Goal: Task Accomplishment & Management: Use online tool/utility

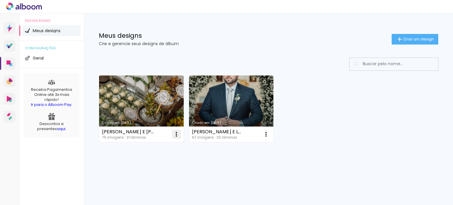
click at [177, 135] on iron-icon at bounding box center [176, 134] width 7 height 7
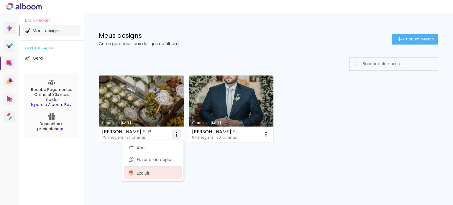
click at [155, 173] on paper-item "Excluir" at bounding box center [153, 173] width 58 height 12
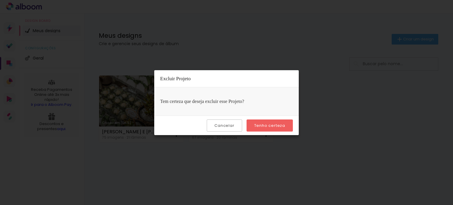
click at [0, 0] on slot "Tenho certeza" at bounding box center [0, 0] width 0 height 0
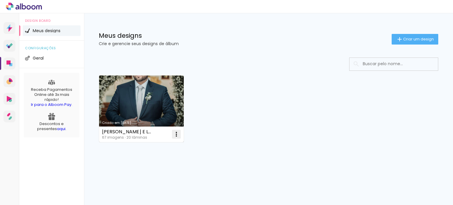
click at [174, 135] on iron-icon at bounding box center [176, 134] width 7 height 7
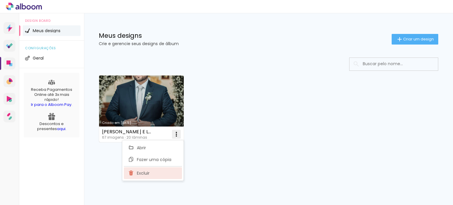
click at [145, 175] on span "Excluir" at bounding box center [143, 173] width 13 height 4
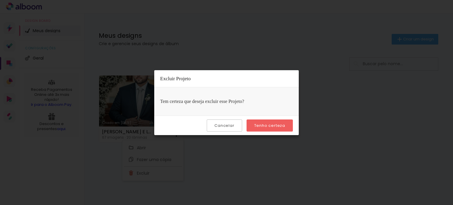
click at [267, 121] on paper-button "Tenho certeza" at bounding box center [270, 125] width 46 height 12
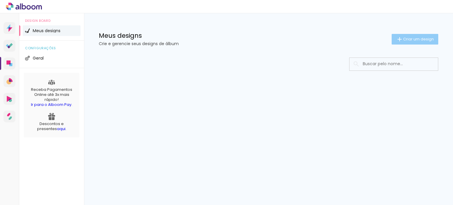
click at [406, 36] on paper-button "Criar um design" at bounding box center [415, 39] width 47 height 11
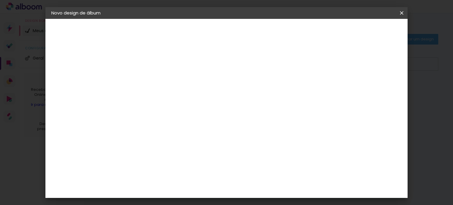
click at [148, 79] on input at bounding box center [148, 79] width 0 height 9
type input "[PERSON_NAME]"
type paper-input "[PERSON_NAME]"
click at [173, 25] on header "Informações Dê um título ao seu álbum. Avançar" at bounding box center [147, 36] width 51 height 35
click at [0, 0] on slot "Avançar" at bounding box center [0, 0] width 0 height 0
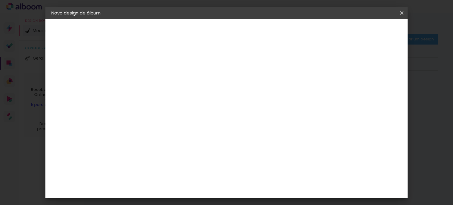
click at [157, 112] on input at bounding box center [163, 112] width 60 height 7
type input "VIA"
type paper-input "VIA"
click at [155, 134] on div "Viacolor" at bounding box center [153, 133] width 19 height 5
click at [183, 138] on paper-item "Viacolor" at bounding box center [157, 133] width 52 height 13
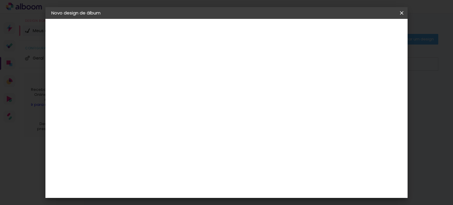
click at [148, 131] on div "Viacolor" at bounding box center [153, 133] width 19 height 5
click at [251, 21] on header "Fornecedor Escolha um fornecedor ou avance com o tamanho livre. Voltar Avançar" at bounding box center [186, 39] width 129 height 40
click at [0, 0] on slot "Avançar" at bounding box center [0, 0] width 0 height 0
click at [171, 98] on input "text" at bounding box center [159, 102] width 23 height 9
click at [252, 98] on paper-item "Padrão" at bounding box center [265, 98] width 118 height 12
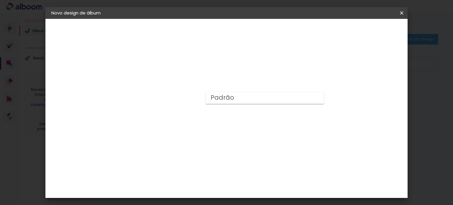
type input "Padrão"
click at [188, 168] on span "30 × 20" at bounding box center [173, 176] width 27 height 16
click at [0, 0] on slot "Avançar" at bounding box center [0, 0] width 0 height 0
click at [365, 30] on span "Iniciar design" at bounding box center [351, 31] width 27 height 4
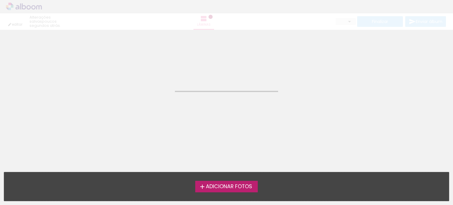
click at [220, 189] on span "Adicionar Fotos" at bounding box center [229, 186] width 46 height 5
click at [0, 0] on input "file" at bounding box center [0, 0] width 0 height 0
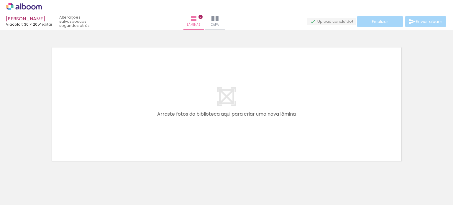
scroll to position [7, 0]
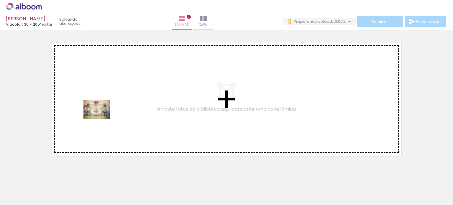
drag, startPoint x: 62, startPoint y: 188, endPoint x: 101, endPoint y: 118, distance: 80.7
click at [101, 118] on quentale-workspace at bounding box center [226, 102] width 453 height 205
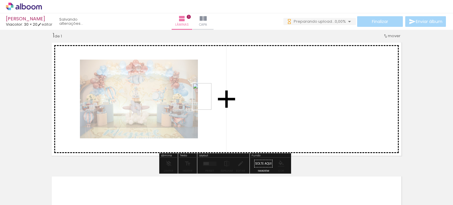
drag, startPoint x: 92, startPoint y: 187, endPoint x: 210, endPoint y: 101, distance: 146.5
click at [210, 101] on quentale-workspace at bounding box center [226, 102] width 453 height 205
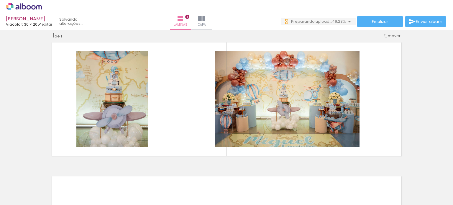
scroll to position [0, 0]
click at [19, 196] on span "Adicionar Fotos" at bounding box center [21, 197] width 18 height 6
click at [0, 0] on input "file" at bounding box center [0, 0] width 0 height 0
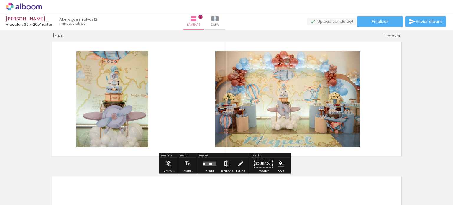
click at [22, 195] on span "Adicionar Fotos" at bounding box center [21, 197] width 18 height 6
click at [0, 0] on input "file" at bounding box center [0, 0] width 0 height 0
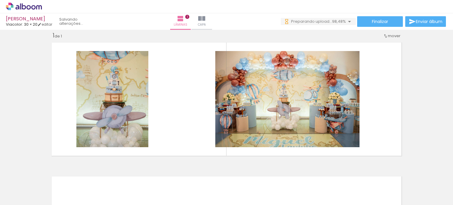
scroll to position [0, 1778]
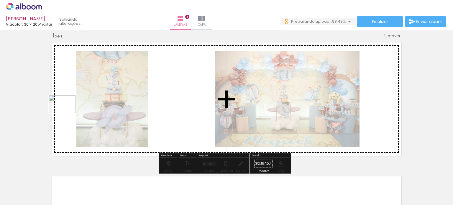
drag, startPoint x: 437, startPoint y: 189, endPoint x: 77, endPoint y: 108, distance: 368.7
click at [77, 108] on quentale-workspace at bounding box center [226, 102] width 453 height 205
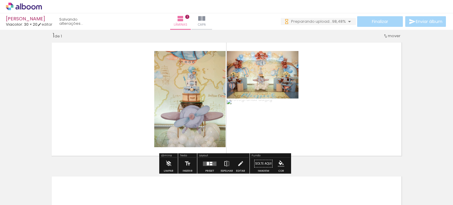
click at [212, 164] on quentale-layouter at bounding box center [210, 163] width 14 height 4
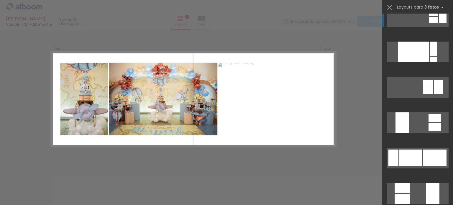
scroll to position [148, 0]
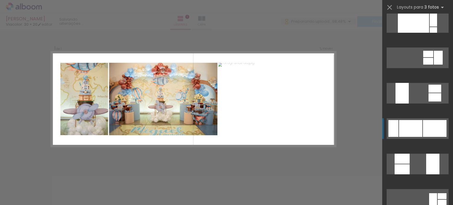
click at [397, 125] on quentale-layouter at bounding box center [418, 128] width 62 height 21
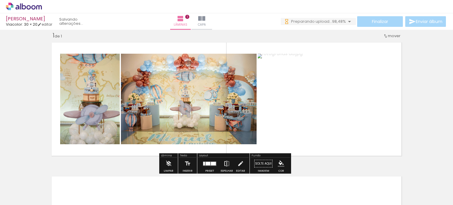
click at [226, 163] on iron-icon at bounding box center [227, 164] width 6 height 12
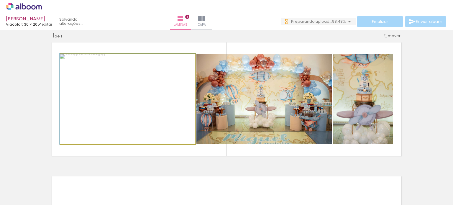
click at [127, 96] on quentale-photo at bounding box center [127, 99] width 135 height 91
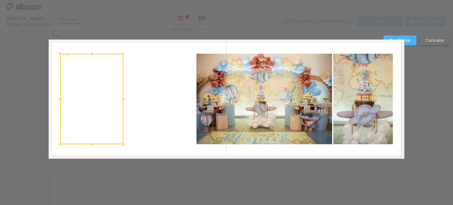
drag, startPoint x: 194, startPoint y: 100, endPoint x: 122, endPoint y: 101, distance: 72.0
click at [122, 101] on div at bounding box center [123, 99] width 12 height 12
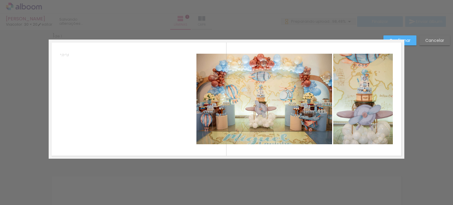
click at [110, 81] on quentale-photo at bounding box center [91, 99] width 63 height 91
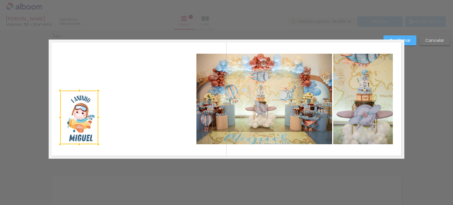
drag, startPoint x: 121, startPoint y: 53, endPoint x: 96, endPoint y: 90, distance: 44.4
click at [96, 90] on div at bounding box center [98, 91] width 12 height 12
click at [231, 100] on quentale-photo at bounding box center [265, 99] width 136 height 91
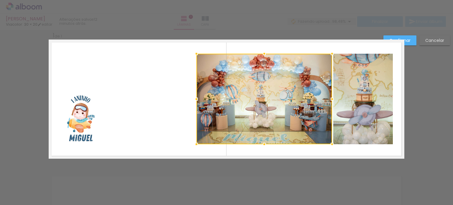
click at [341, 91] on quentale-photo at bounding box center [363, 99] width 60 height 91
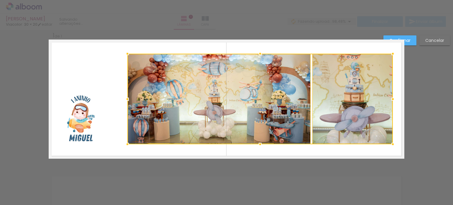
drag, startPoint x: 194, startPoint y: 100, endPoint x: 125, endPoint y: 102, distance: 68.8
click at [125, 102] on div at bounding box center [128, 99] width 12 height 12
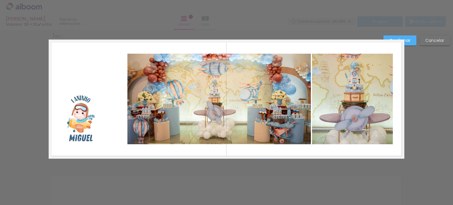
click at [255, 82] on quentale-photo at bounding box center [219, 99] width 184 height 91
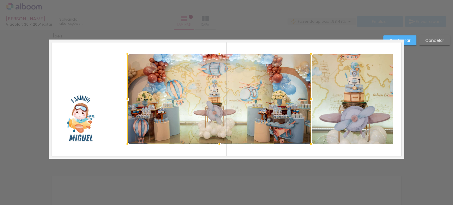
click at [341, 79] on quentale-photo at bounding box center [352, 99] width 81 height 91
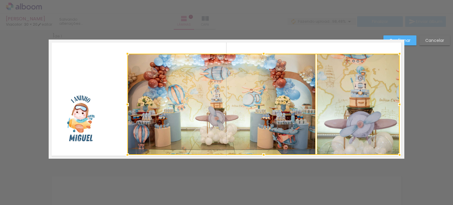
drag, startPoint x: 391, startPoint y: 144, endPoint x: 397, endPoint y: 155, distance: 12.4
click at [397, 155] on div at bounding box center [400, 155] width 12 height 12
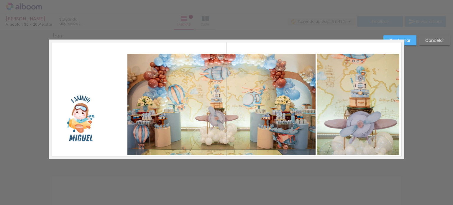
click at [369, 109] on quentale-photo at bounding box center [358, 104] width 83 height 101
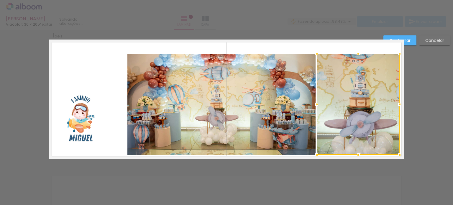
click at [271, 101] on quentale-photo at bounding box center [221, 104] width 188 height 101
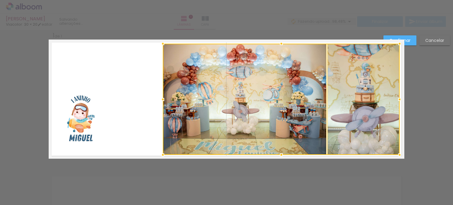
drag, startPoint x: 125, startPoint y: 55, endPoint x: 160, endPoint y: 45, distance: 36.8
click at [160, 45] on div at bounding box center [163, 44] width 12 height 12
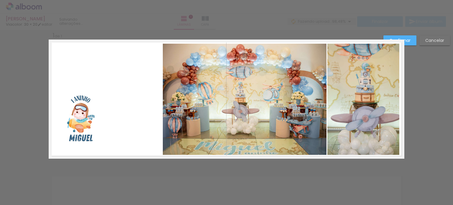
click at [249, 85] on quentale-photo at bounding box center [245, 99] width 164 height 111
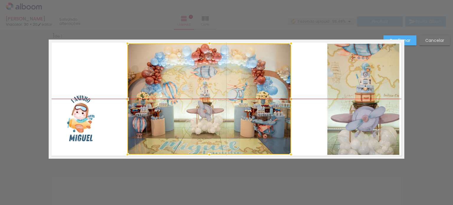
drag, startPoint x: 253, startPoint y: 93, endPoint x: 217, endPoint y: 93, distance: 35.4
click at [217, 93] on div at bounding box center [209, 98] width 164 height 111
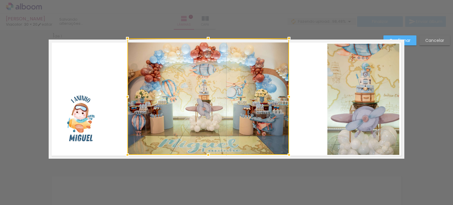
drag, startPoint x: 289, startPoint y: 44, endPoint x: 287, endPoint y: 41, distance: 3.8
click at [287, 41] on div at bounding box center [289, 38] width 12 height 12
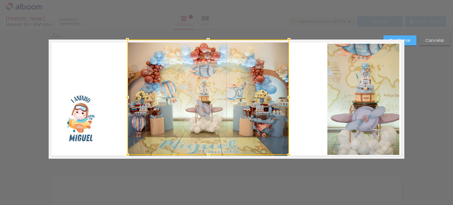
click at [365, 81] on quentale-photo at bounding box center [364, 99] width 72 height 111
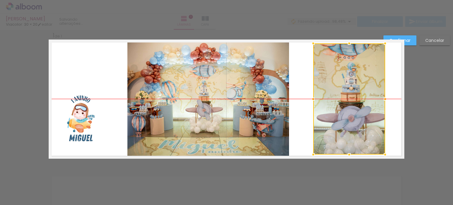
drag, startPoint x: 371, startPoint y: 87, endPoint x: 357, endPoint y: 89, distance: 14.5
click at [357, 89] on div at bounding box center [349, 98] width 72 height 111
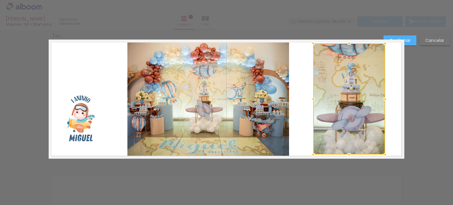
click at [71, 116] on quentale-photo at bounding box center [79, 118] width 38 height 54
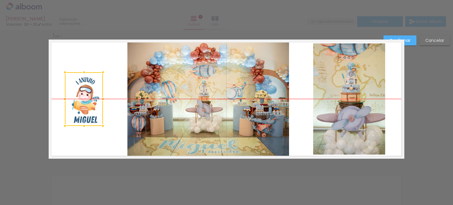
drag, startPoint x: 75, startPoint y: 119, endPoint x: 80, endPoint y: 101, distance: 18.6
click at [80, 101] on div at bounding box center [84, 99] width 38 height 54
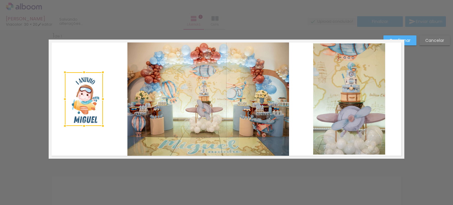
click at [405, 36] on paper-button "Confirmar" at bounding box center [400, 40] width 33 height 10
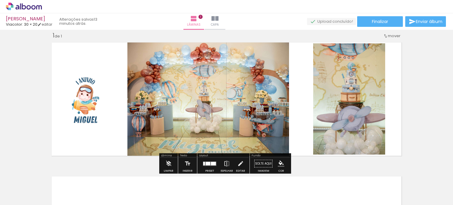
scroll to position [37, 0]
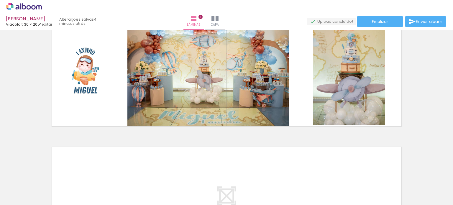
click at [328, 190] on div at bounding box center [323, 185] width 29 height 21
click at [23, 195] on span "Adicionar Fotos" at bounding box center [21, 197] width 18 height 6
click at [0, 0] on input "file" at bounding box center [0, 0] width 0 height 0
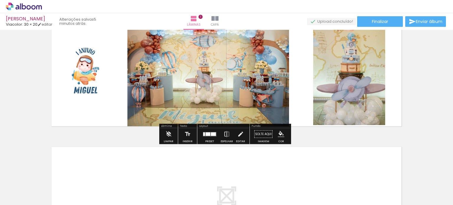
click at [23, 194] on span "Adicionar Fotos" at bounding box center [21, 197] width 18 height 6
click at [0, 0] on input "file" at bounding box center [0, 0] width 0 height 0
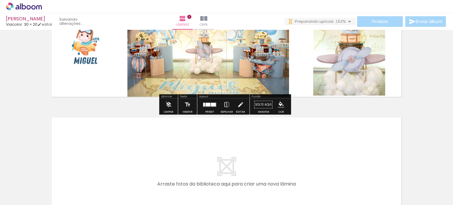
scroll to position [125, 0]
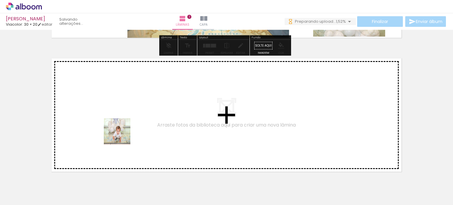
drag, startPoint x: 126, startPoint y: 183, endPoint x: 121, endPoint y: 130, distance: 53.1
click at [121, 130] on quentale-workspace at bounding box center [226, 102] width 453 height 205
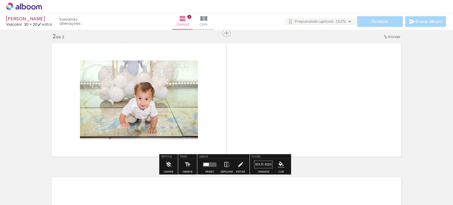
scroll to position [141, 0]
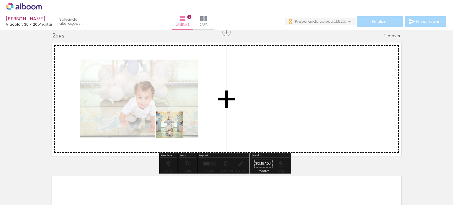
drag, startPoint x: 155, startPoint y: 187, endPoint x: 174, endPoint y: 129, distance: 61.1
click at [174, 129] on quentale-workspace at bounding box center [226, 102] width 453 height 205
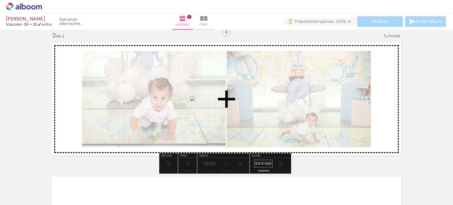
drag, startPoint x: 195, startPoint y: 184, endPoint x: 208, endPoint y: 109, distance: 75.8
click at [208, 109] on quentale-workspace at bounding box center [226, 102] width 453 height 205
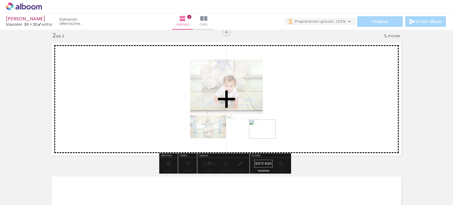
drag, startPoint x: 225, startPoint y: 186, endPoint x: 290, endPoint y: 107, distance: 102.8
click at [290, 107] on quentale-workspace at bounding box center [226, 102] width 453 height 205
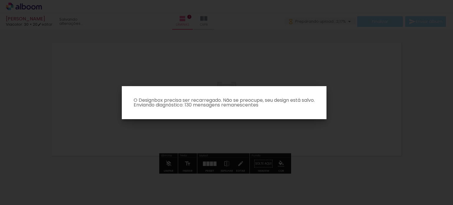
click at [238, 134] on iron-overlay-backdrop at bounding box center [226, 102] width 453 height 205
click at [389, 88] on iron-overlay-backdrop at bounding box center [226, 102] width 453 height 205
click at [196, 91] on paper-dialog "O Designbox precisa ser recarregado. Não se preocupe, seu design está salvo. En…" at bounding box center [224, 102] width 205 height 33
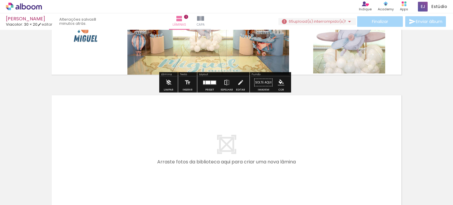
scroll to position [118, 0]
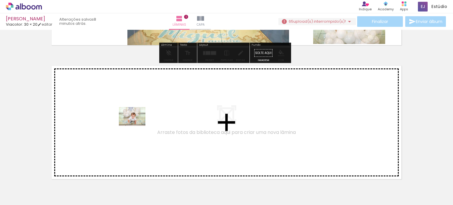
drag, startPoint x: 136, startPoint y: 181, endPoint x: 155, endPoint y: 171, distance: 22.3
click at [137, 124] on quentale-workspace at bounding box center [226, 102] width 453 height 205
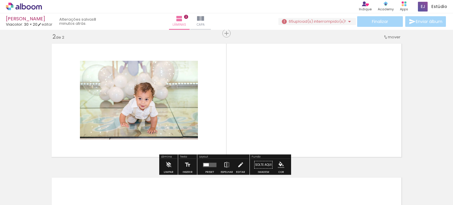
scroll to position [141, 0]
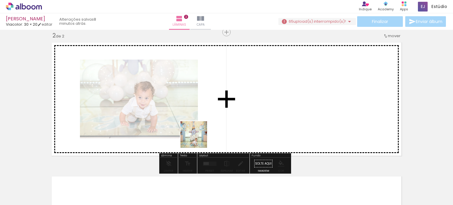
drag, startPoint x: 164, startPoint y: 190, endPoint x: 202, endPoint y: 171, distance: 41.8
click at [208, 124] on quentale-workspace at bounding box center [226, 102] width 453 height 205
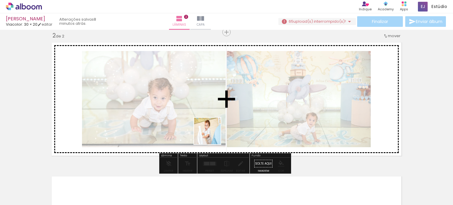
drag, startPoint x: 201, startPoint y: 187, endPoint x: 215, endPoint y: 120, distance: 68.3
click at [215, 120] on quentale-workspace at bounding box center [226, 102] width 453 height 205
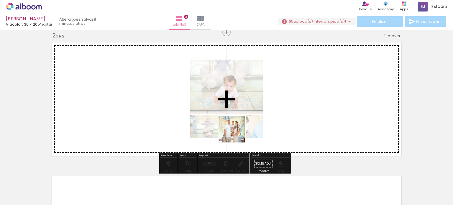
drag, startPoint x: 222, startPoint y: 180, endPoint x: 239, endPoint y: 113, distance: 69.7
click at [238, 116] on quentale-workspace at bounding box center [226, 102] width 453 height 205
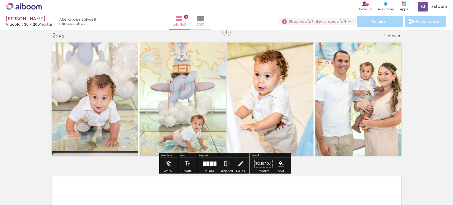
click at [208, 163] on quentale-layouter at bounding box center [210, 163] width 14 height 4
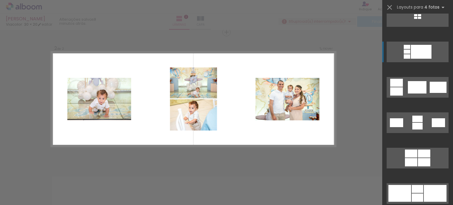
scroll to position [1033, 0]
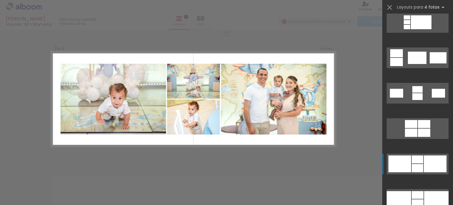
click at [404, 166] on div at bounding box center [400, 163] width 23 height 17
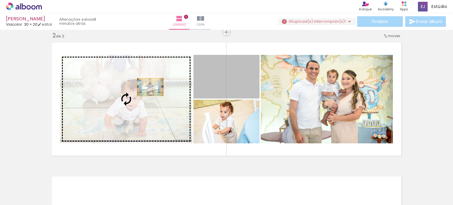
drag, startPoint x: 238, startPoint y: 77, endPoint x: 148, endPoint y: 87, distance: 89.9
click at [0, 0] on slot at bounding box center [0, 0] width 0 height 0
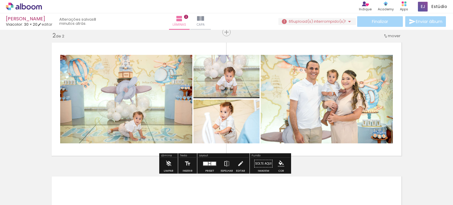
click at [168, 107] on quentale-photo at bounding box center [126, 99] width 132 height 89
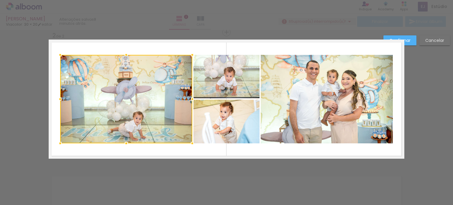
click at [228, 78] on quentale-photo at bounding box center [227, 77] width 66 height 44
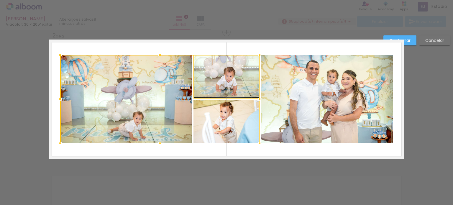
click at [231, 119] on div at bounding box center [159, 99] width 199 height 89
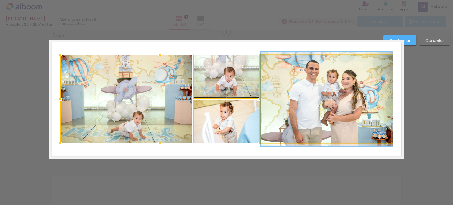
click at [300, 105] on quentale-photo at bounding box center [327, 99] width 132 height 89
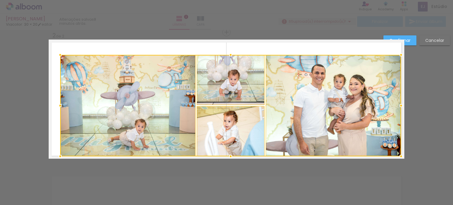
drag, startPoint x: 392, startPoint y: 146, endPoint x: 400, endPoint y: 158, distance: 14.4
click at [400, 158] on div at bounding box center [401, 156] width 12 height 12
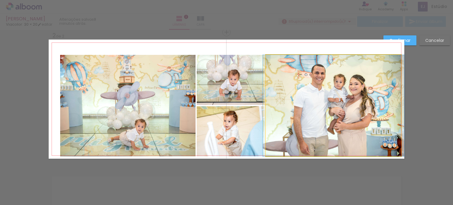
click at [371, 114] on quentale-photo at bounding box center [333, 105] width 135 height 101
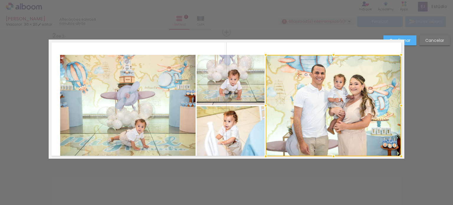
click at [231, 86] on quentale-photo at bounding box center [231, 80] width 68 height 50
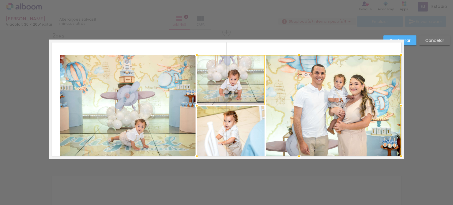
click at [231, 121] on div at bounding box center [299, 105] width 204 height 101
click at [142, 102] on quentale-photo at bounding box center [127, 105] width 135 height 101
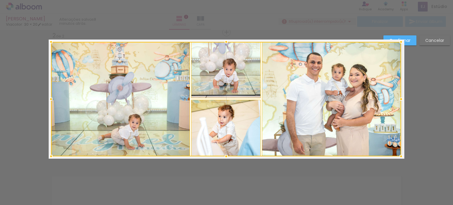
drag, startPoint x: 59, startPoint y: 56, endPoint x: 50, endPoint y: 44, distance: 14.9
click at [50, 44] on div at bounding box center [51, 42] width 12 height 12
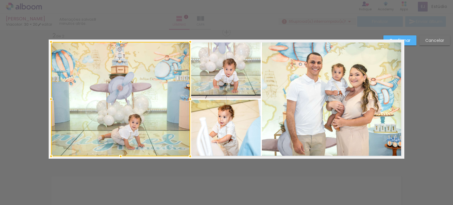
click at [412, 38] on paper-button "Confirmar" at bounding box center [400, 40] width 33 height 10
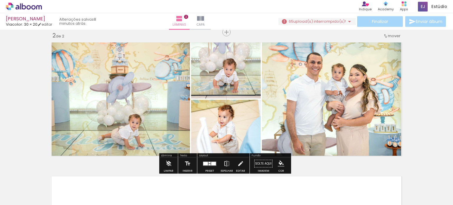
click at [231, 80] on quentale-photo at bounding box center [226, 70] width 70 height 57
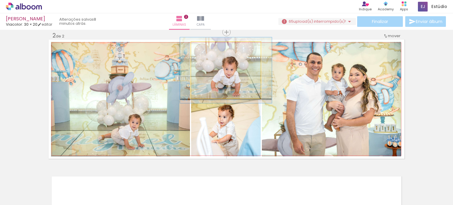
drag, startPoint x: 204, startPoint y: 47, endPoint x: 207, endPoint y: 47, distance: 3.3
type paper-slider "116"
click at [207, 47] on div at bounding box center [208, 47] width 5 height 5
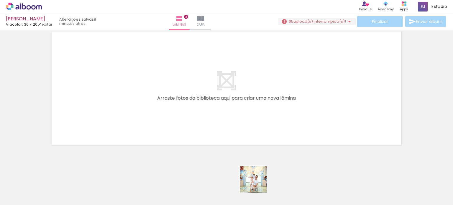
drag, startPoint x: 258, startPoint y: 184, endPoint x: 150, endPoint y: 107, distance: 132.6
click at [119, 93] on quentale-workspace at bounding box center [226, 102] width 453 height 205
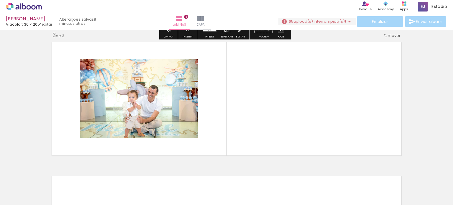
scroll to position [275, 0]
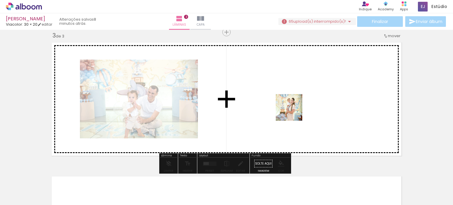
drag, startPoint x: 294, startPoint y: 182, endPoint x: 294, endPoint y: 111, distance: 71.1
click at [294, 111] on quentale-workspace at bounding box center [226, 102] width 453 height 205
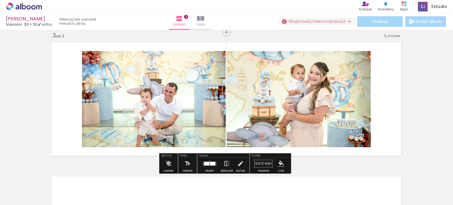
click at [208, 161] on div at bounding box center [210, 164] width 16 height 12
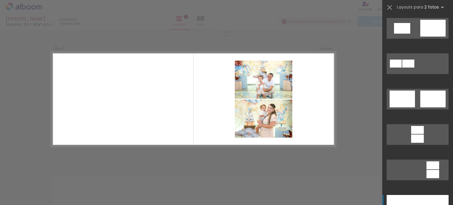
scroll to position [236, 0]
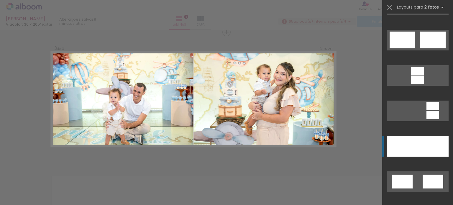
click at [409, 143] on div at bounding box center [402, 146] width 31 height 21
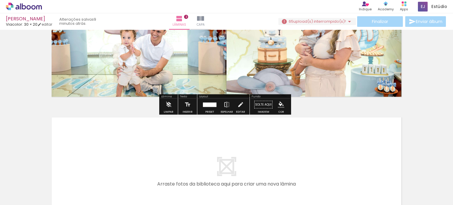
scroll to position [393, 0]
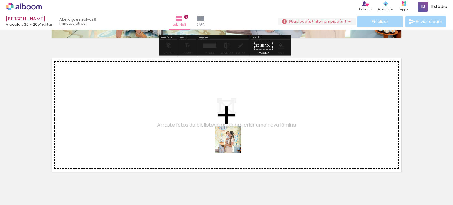
drag, startPoint x: 264, startPoint y: 158, endPoint x: 161, endPoint y: 109, distance: 113.9
click at [161, 109] on quentale-workspace at bounding box center [226, 102] width 453 height 205
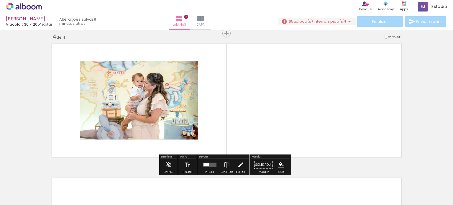
scroll to position [409, 0]
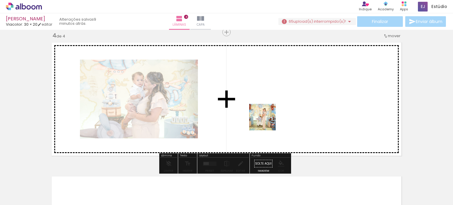
drag, startPoint x: 304, startPoint y: 152, endPoint x: 266, endPoint y: 121, distance: 48.7
click at [266, 121] on quentale-workspace at bounding box center [226, 102] width 453 height 205
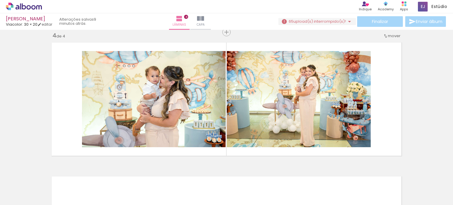
scroll to position [0, 178]
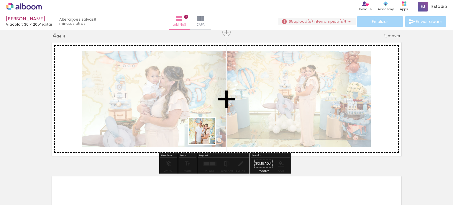
drag, startPoint x: 206, startPoint y: 187, endPoint x: 213, endPoint y: 145, distance: 43.3
click at [207, 132] on quentale-workspace at bounding box center [226, 102] width 453 height 205
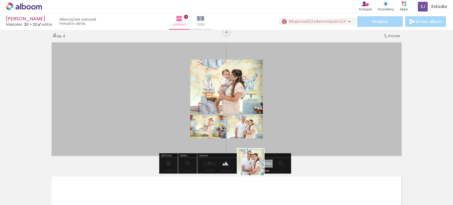
drag, startPoint x: 253, startPoint y: 186, endPoint x: 258, endPoint y: 116, distance: 69.8
click at [259, 124] on quentale-workspace at bounding box center [226, 102] width 453 height 205
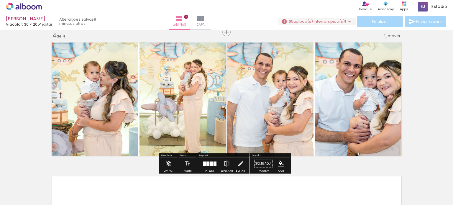
click at [208, 163] on div at bounding box center [208, 163] width 3 height 4
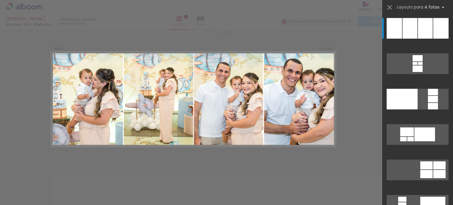
click at [146, 26] on div at bounding box center [226, 15] width 453 height 30
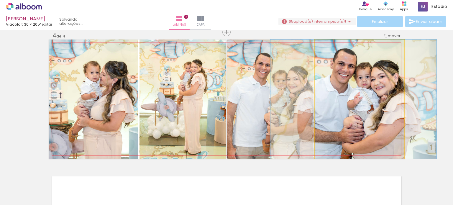
drag, startPoint x: 355, startPoint y: 99, endPoint x: 349, endPoint y: 99, distance: 5.9
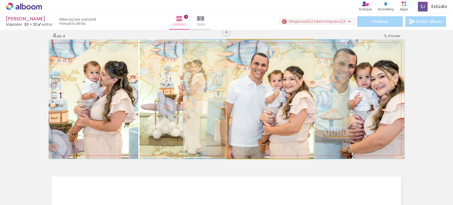
drag, startPoint x: 256, startPoint y: 104, endPoint x: 252, endPoint y: 104, distance: 4.1
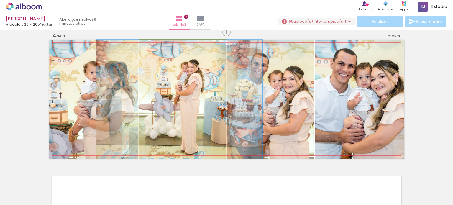
drag, startPoint x: 177, startPoint y: 102, endPoint x: 173, endPoint y: 101, distance: 3.5
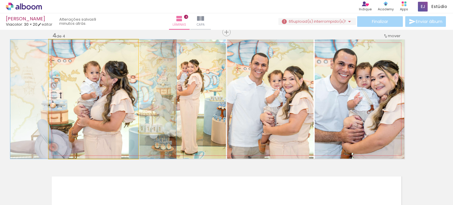
click at [91, 104] on quentale-photo at bounding box center [94, 99] width 90 height 119
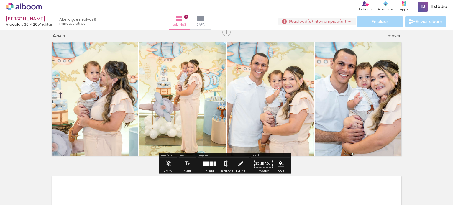
click at [207, 161] on div at bounding box center [210, 164] width 16 height 12
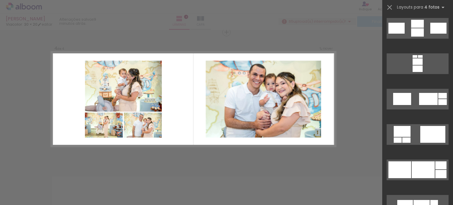
scroll to position [2154, 0]
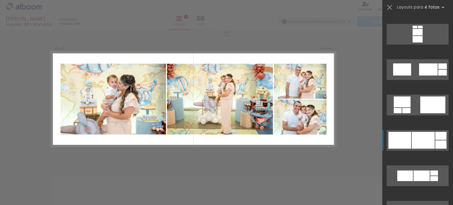
click at [422, 138] on div at bounding box center [423, 140] width 23 height 17
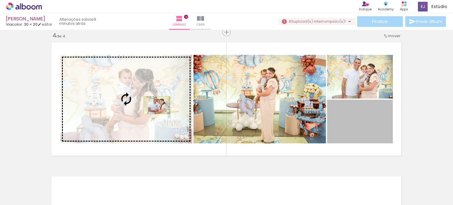
drag, startPoint x: 349, startPoint y: 126, endPoint x: 155, endPoint y: 105, distance: 195.8
click at [0, 0] on slot at bounding box center [0, 0] width 0 height 0
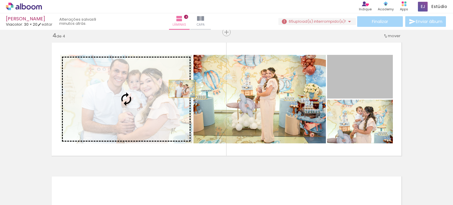
drag, startPoint x: 369, startPoint y: 81, endPoint x: 166, endPoint y: 89, distance: 202.5
click at [0, 0] on slot at bounding box center [0, 0] width 0 height 0
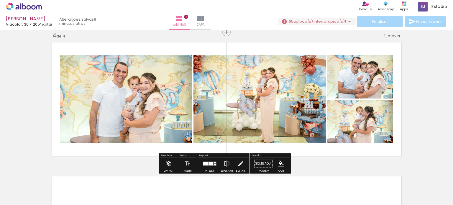
click at [166, 84] on quentale-photo at bounding box center [126, 99] width 132 height 89
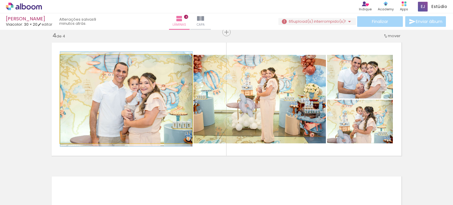
click at [166, 84] on quentale-photo at bounding box center [126, 99] width 132 height 89
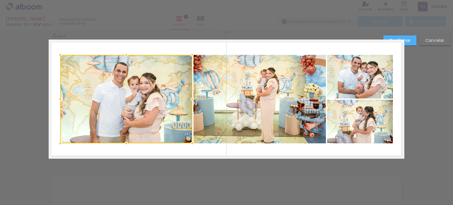
click at [241, 91] on quentale-photo at bounding box center [260, 99] width 132 height 89
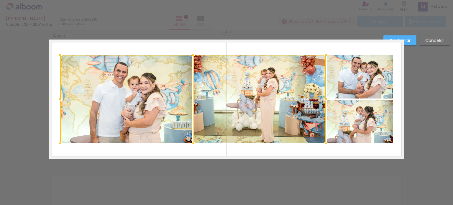
click at [369, 110] on quentale-photo at bounding box center [360, 122] width 66 height 44
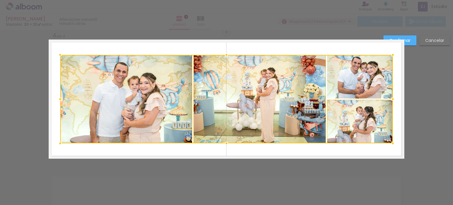
click at [364, 83] on div at bounding box center [226, 99] width 333 height 89
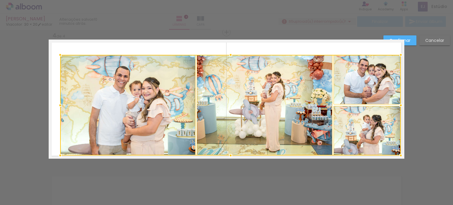
drag, startPoint x: 391, startPoint y: 143, endPoint x: 399, endPoint y: 155, distance: 14.6
click at [399, 155] on div at bounding box center [401, 156] width 12 height 12
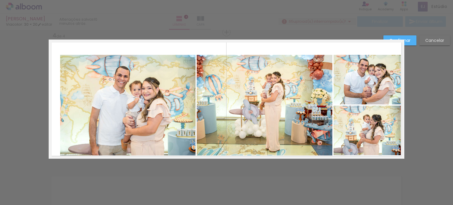
click at [366, 130] on quentale-photo at bounding box center [367, 131] width 67 height 50
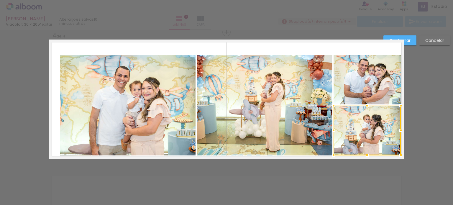
click at [364, 86] on quentale-photo at bounding box center [367, 80] width 67 height 50
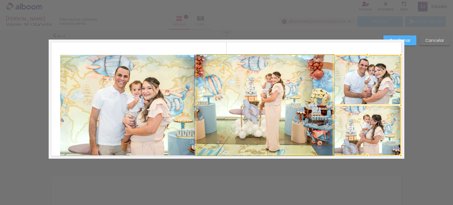
click at [270, 81] on quentale-photo at bounding box center [265, 105] width 136 height 101
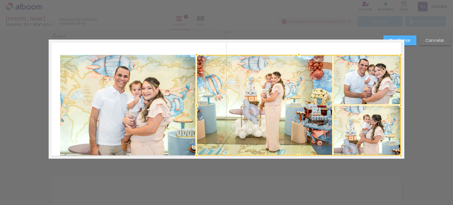
click at [143, 82] on quentale-photo at bounding box center [127, 105] width 135 height 101
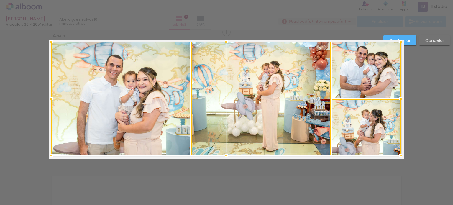
drag, startPoint x: 55, startPoint y: 54, endPoint x: 48, endPoint y: 42, distance: 13.9
click at [48, 42] on div at bounding box center [51, 42] width 12 height 12
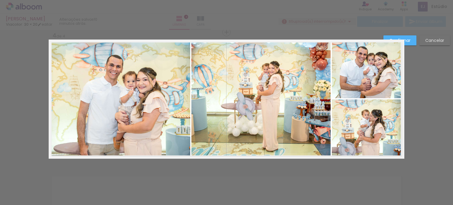
click at [0, 0] on slot "Confirmar" at bounding box center [0, 0] width 0 height 0
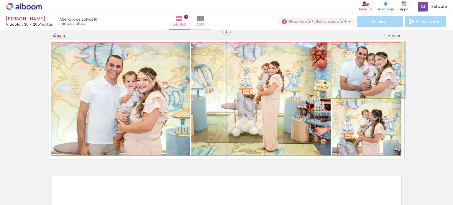
click at [374, 67] on quentale-photo at bounding box center [366, 70] width 69 height 56
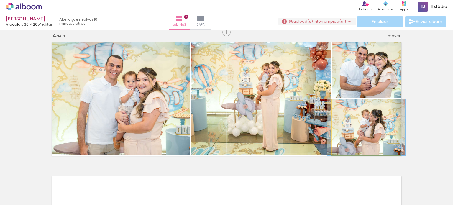
click at [372, 119] on quentale-photo at bounding box center [366, 127] width 69 height 56
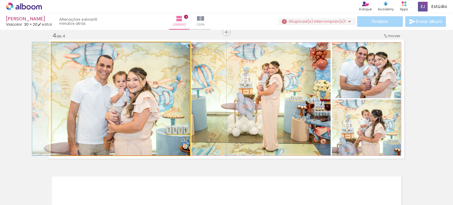
drag, startPoint x: 137, startPoint y: 95, endPoint x: 122, endPoint y: 93, distance: 15.4
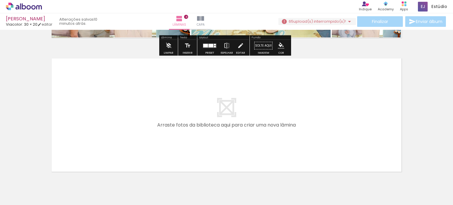
scroll to position [554, 0]
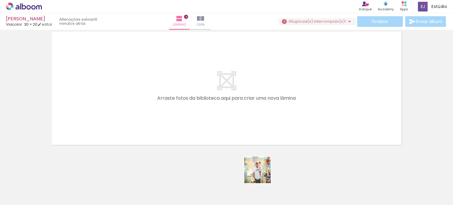
drag, startPoint x: 262, startPoint y: 174, endPoint x: 218, endPoint y: 133, distance: 60.1
click at [158, 106] on quentale-workspace at bounding box center [226, 102] width 453 height 205
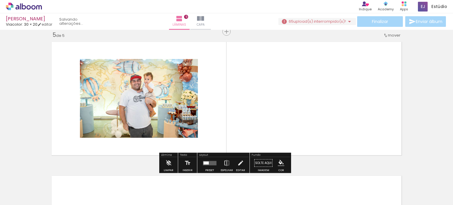
scroll to position [543, 0]
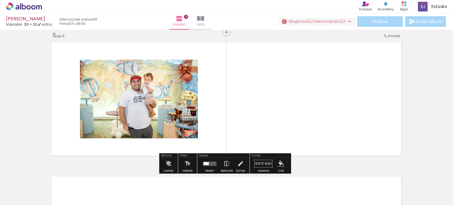
drag, startPoint x: 318, startPoint y: 183, endPoint x: 301, endPoint y: 115, distance: 70.0
click at [301, 115] on quentale-workspace at bounding box center [226, 102] width 453 height 205
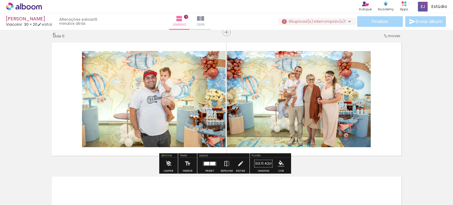
click at [210, 163] on div at bounding box center [212, 164] width 5 height 4
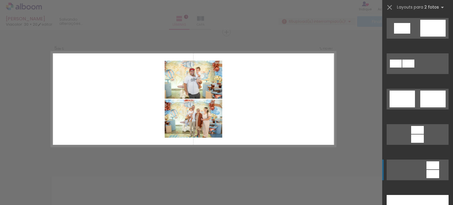
scroll to position [207, 0]
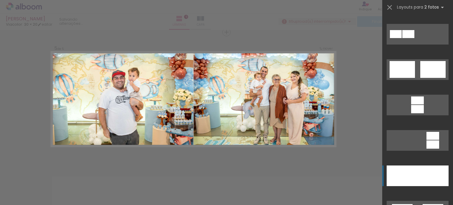
click at [405, 174] on div at bounding box center [402, 176] width 31 height 21
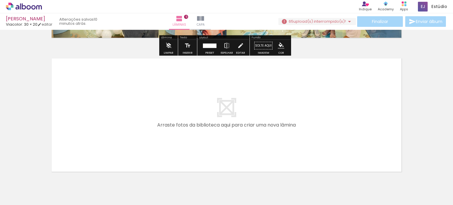
scroll to position [688, 0]
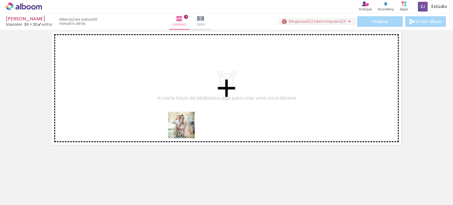
drag, startPoint x: 227, startPoint y: 148, endPoint x: 140, endPoint y: 110, distance: 94.5
click at [140, 110] on quentale-workspace at bounding box center [226, 102] width 453 height 205
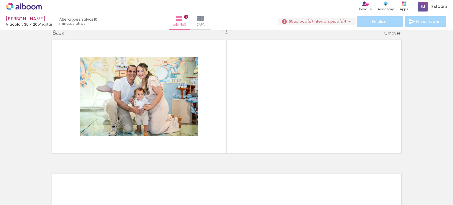
scroll to position [677, 0]
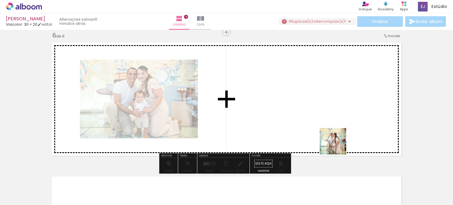
drag, startPoint x: 391, startPoint y: 189, endPoint x: 305, endPoint y: 123, distance: 108.5
click at [305, 123] on quentale-workspace at bounding box center [226, 102] width 453 height 205
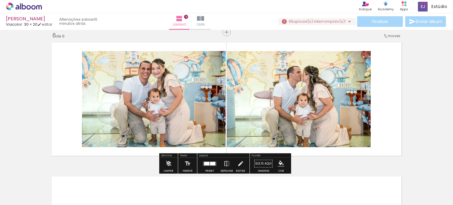
click at [212, 162] on div at bounding box center [212, 164] width 5 height 4
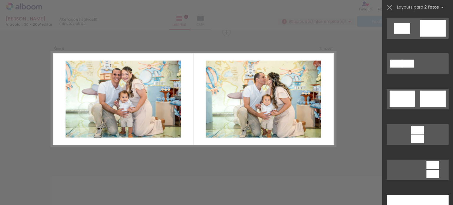
scroll to position [236, 0]
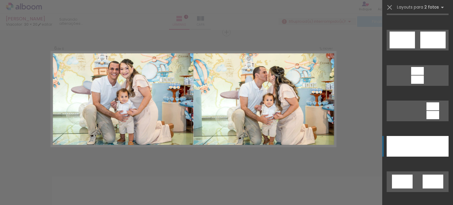
click at [426, 141] on div at bounding box center [433, 146] width 31 height 21
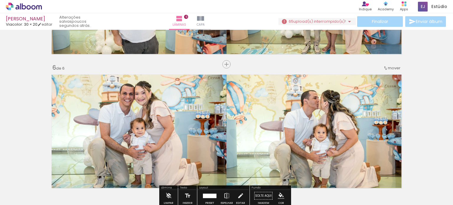
scroll to position [674, 0]
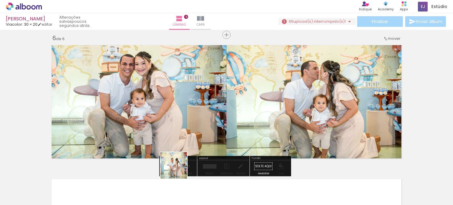
drag, startPoint x: 164, startPoint y: 191, endPoint x: 206, endPoint y: 109, distance: 91.8
click at [206, 109] on quentale-workspace at bounding box center [226, 102] width 453 height 205
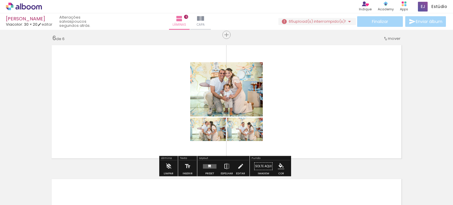
click at [205, 165] on quentale-layouter at bounding box center [210, 166] width 14 height 4
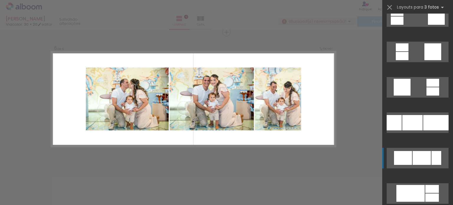
scroll to position [1670, 0]
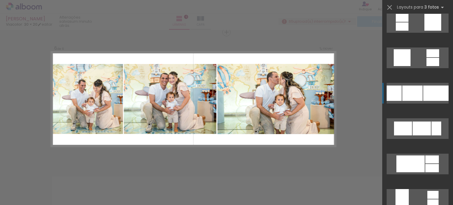
click at [423, 93] on div at bounding box center [435, 93] width 25 height 15
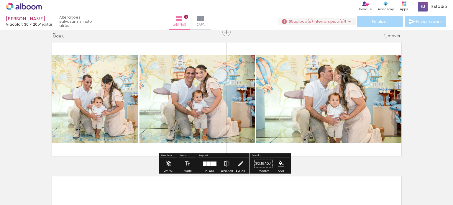
click at [107, 97] on quentale-photo at bounding box center [94, 99] width 90 height 88
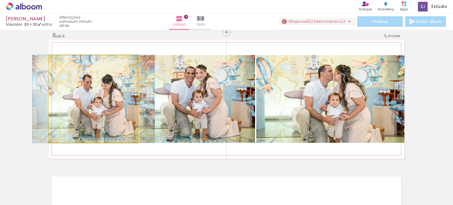
click at [107, 97] on quentale-photo at bounding box center [94, 99] width 90 height 88
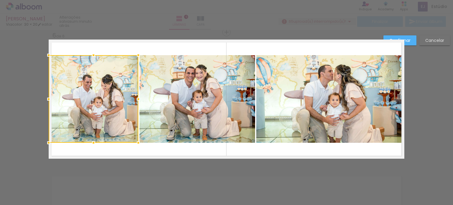
click at [173, 106] on quentale-photo at bounding box center [198, 99] width 116 height 88
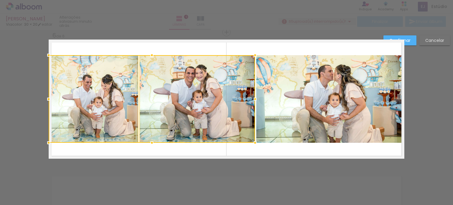
click at [302, 105] on quentale-photo at bounding box center [330, 99] width 148 height 88
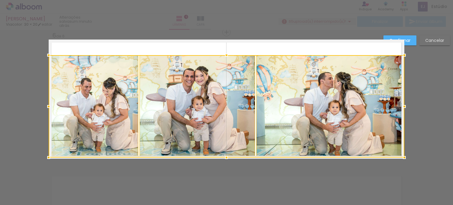
drag, startPoint x: 224, startPoint y: 144, endPoint x: 231, endPoint y: 156, distance: 14.0
click at [231, 156] on div at bounding box center [227, 106] width 356 height 102
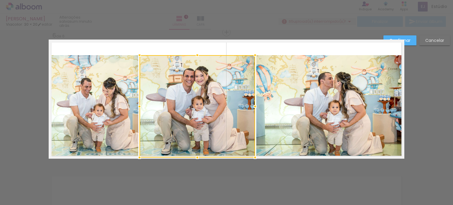
click at [290, 102] on quentale-photo at bounding box center [330, 106] width 148 height 102
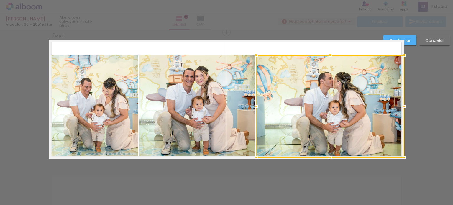
click at [173, 105] on quentale-photo at bounding box center [198, 106] width 116 height 102
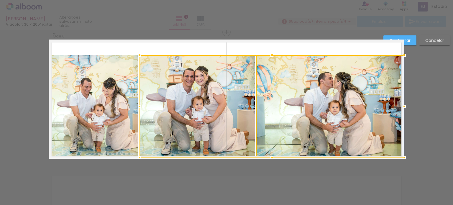
click at [110, 98] on quentale-photo at bounding box center [94, 106] width 90 height 102
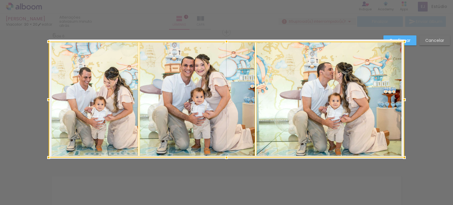
drag, startPoint x: 226, startPoint y: 51, endPoint x: 227, endPoint y: 43, distance: 8.1
click at [227, 43] on div at bounding box center [227, 42] width 12 height 12
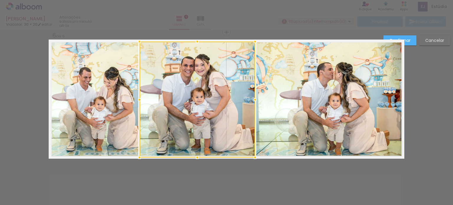
click at [0, 0] on slot "Confirmar" at bounding box center [0, 0] width 0 height 0
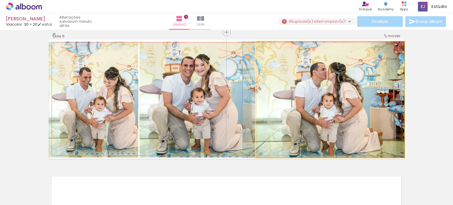
drag, startPoint x: 354, startPoint y: 88, endPoint x: 333, endPoint y: 90, distance: 21.0
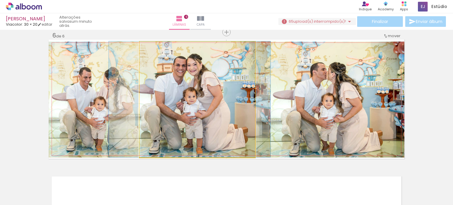
drag, startPoint x: 205, startPoint y: 97, endPoint x: 198, endPoint y: 96, distance: 7.7
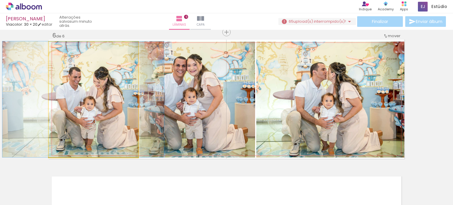
drag, startPoint x: 83, startPoint y: 104, endPoint x: 73, endPoint y: 103, distance: 10.0
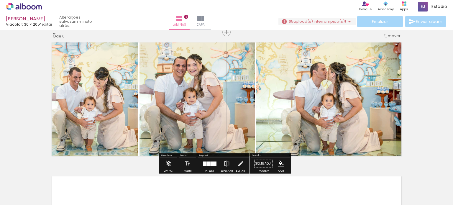
scroll to position [822, 0]
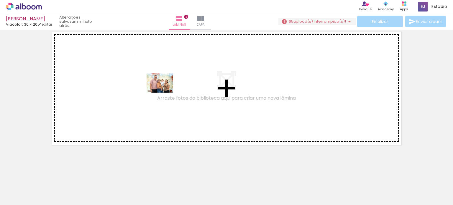
drag, startPoint x: 196, startPoint y: 184, endPoint x: 164, endPoint y: 91, distance: 98.5
click at [164, 91] on quentale-workspace at bounding box center [226, 102] width 453 height 205
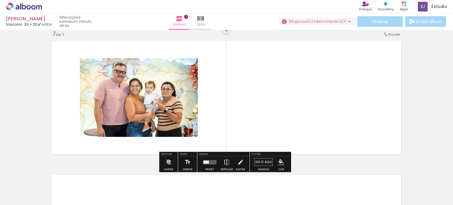
scroll to position [811, 0]
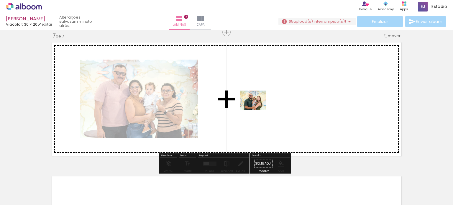
drag, startPoint x: 229, startPoint y: 184, endPoint x: 258, endPoint y: 108, distance: 80.5
click at [258, 108] on quentale-workspace at bounding box center [226, 102] width 453 height 205
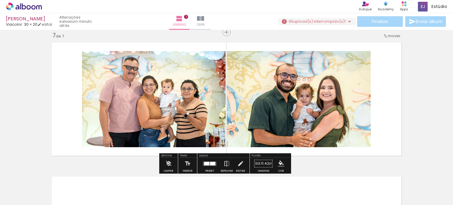
click at [208, 163] on div at bounding box center [206, 164] width 5 height 4
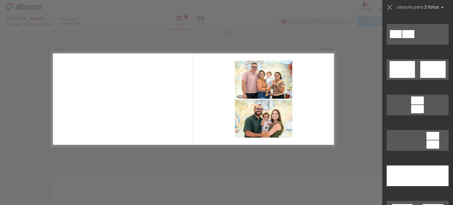
scroll to position [266, 0]
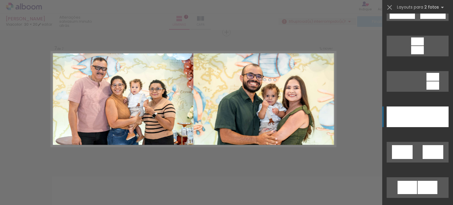
click at [419, 122] on div at bounding box center [433, 117] width 31 height 21
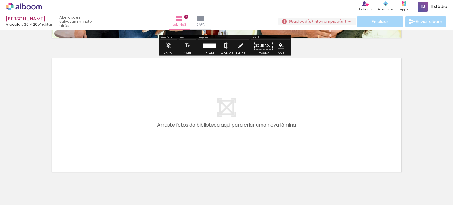
scroll to position [956, 0]
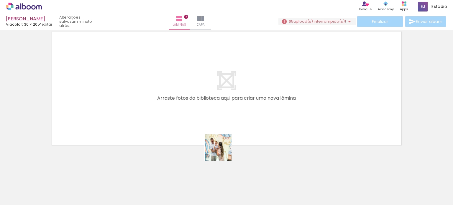
drag, startPoint x: 256, startPoint y: 183, endPoint x: 181, endPoint y: 117, distance: 99.8
click at [181, 117] on quentale-workspace at bounding box center [226, 102] width 453 height 205
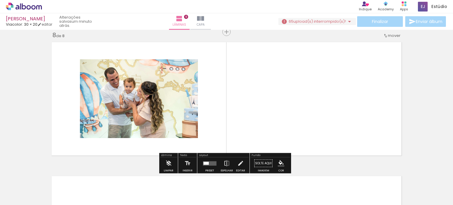
scroll to position [945, 0]
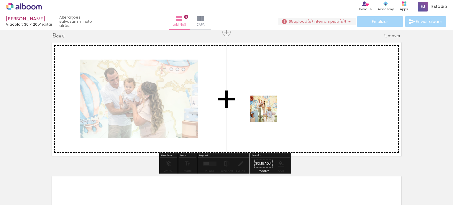
drag, startPoint x: 300, startPoint y: 183, endPoint x: 268, endPoint y: 113, distance: 76.6
click at [268, 113] on quentale-workspace at bounding box center [226, 102] width 453 height 205
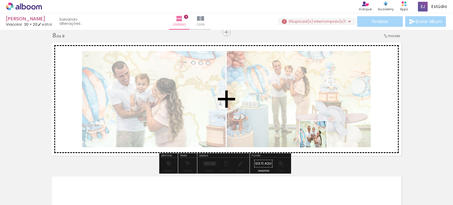
drag, startPoint x: 328, startPoint y: 186, endPoint x: 351, endPoint y: 179, distance: 24.6
click at [316, 128] on quentale-workspace at bounding box center [226, 102] width 453 height 205
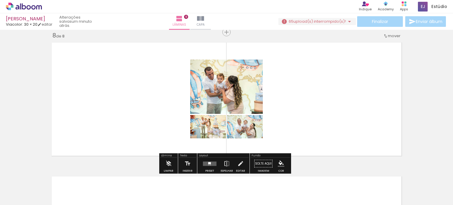
drag, startPoint x: 366, startPoint y: 181, endPoint x: 309, endPoint y: 116, distance: 87.0
click at [309, 116] on quentale-workspace at bounding box center [226, 102] width 453 height 205
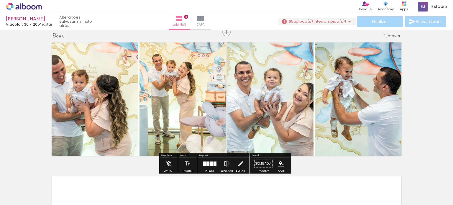
drag, startPoint x: 402, startPoint y: 181, endPoint x: 440, endPoint y: 183, distance: 38.4
click at [330, 125] on quentale-workspace at bounding box center [226, 102] width 453 height 205
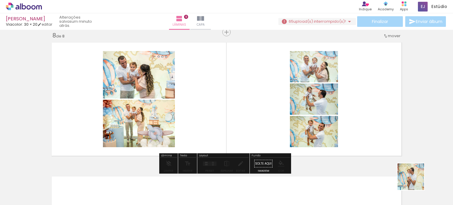
drag, startPoint x: 427, startPoint y: 192, endPoint x: 339, endPoint y: 141, distance: 101.4
click at [339, 141] on quentale-workspace at bounding box center [226, 102] width 453 height 205
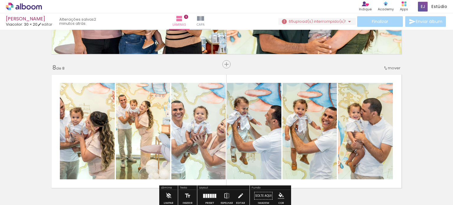
scroll to position [972, 0]
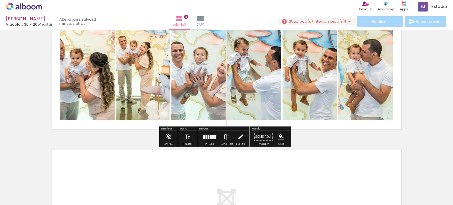
click at [229, 135] on paper-button "Espelhar" at bounding box center [226, 138] width 15 height 15
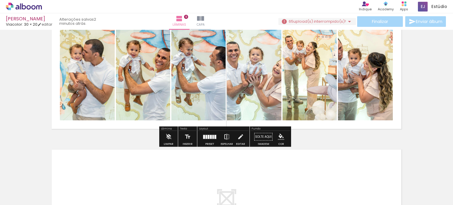
click at [229, 135] on paper-button "Espelhar" at bounding box center [226, 138] width 15 height 15
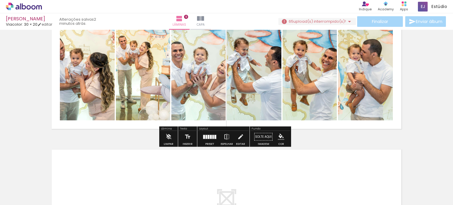
click at [212, 138] on div at bounding box center [212, 137] width 1 height 4
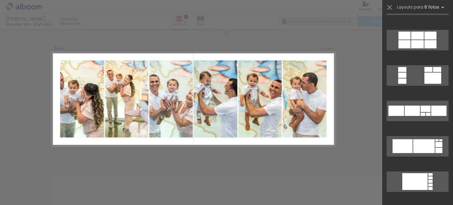
scroll to position [531, 0]
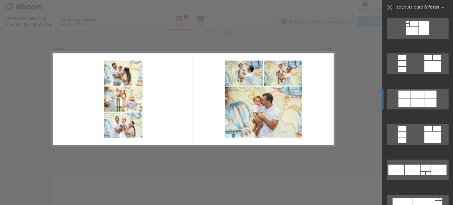
click at [415, 104] on div at bounding box center [417, 103] width 13 height 8
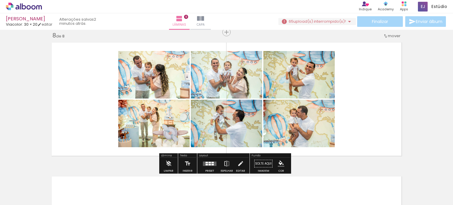
click at [164, 84] on quentale-photo at bounding box center [153, 75] width 71 height 48
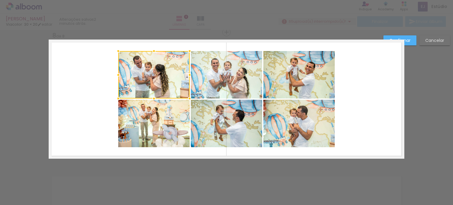
click at [164, 123] on quentale-photo at bounding box center [153, 124] width 71 height 48
click at [219, 122] on quentale-photo at bounding box center [226, 124] width 71 height 48
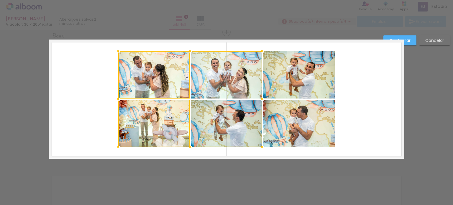
click at [223, 83] on div at bounding box center [190, 99] width 144 height 96
click at [282, 80] on quentale-photo at bounding box center [298, 75] width 71 height 48
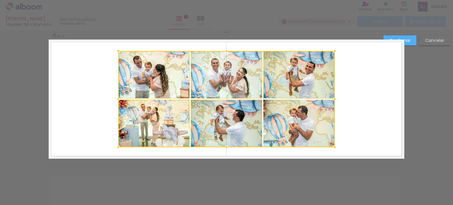
click at [296, 131] on div at bounding box center [226, 99] width 217 height 96
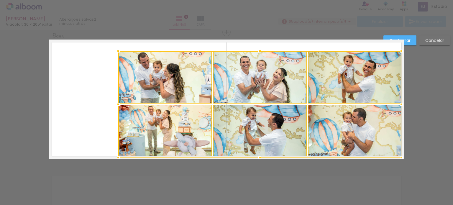
drag, startPoint x: 337, startPoint y: 148, endPoint x: 400, endPoint y: 158, distance: 63.8
click at [400, 158] on div at bounding box center [402, 158] width 12 height 12
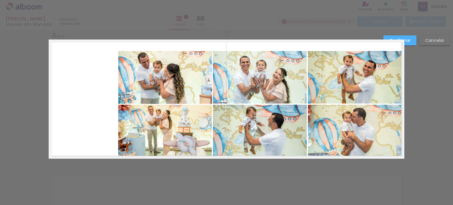
click at [369, 132] on quentale-photo at bounding box center [355, 131] width 94 height 53
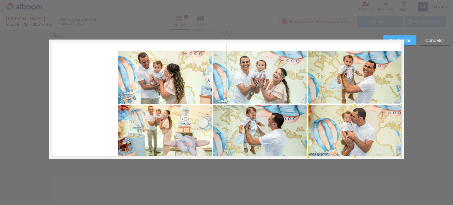
click at [361, 86] on quentale-photo at bounding box center [355, 77] width 94 height 53
click at [256, 74] on quentale-photo at bounding box center [260, 77] width 94 height 53
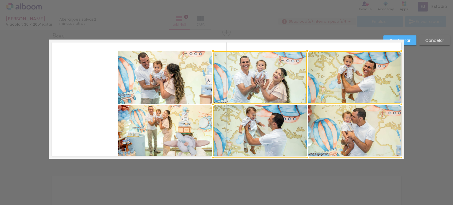
click at [260, 122] on div at bounding box center [307, 104] width 189 height 107
click at [189, 122] on quentale-photo at bounding box center [165, 131] width 94 height 53
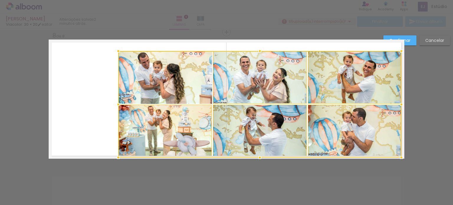
click at [171, 89] on div at bounding box center [259, 104] width 283 height 107
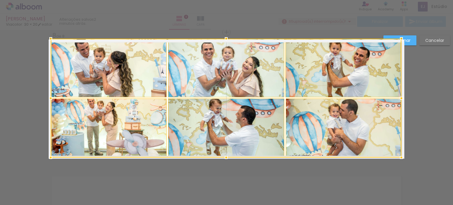
drag, startPoint x: 113, startPoint y: 51, endPoint x: 50, endPoint y: 42, distance: 64.1
click at [50, 42] on div at bounding box center [51, 39] width 12 height 12
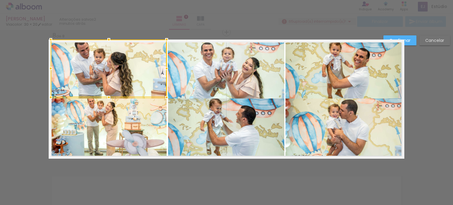
click at [411, 40] on paper-button "Confirmar" at bounding box center [400, 40] width 33 height 10
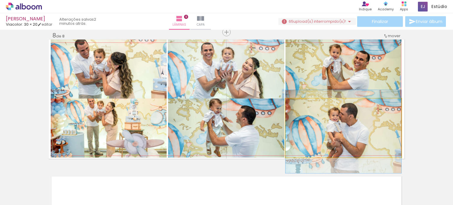
drag, startPoint x: 348, startPoint y: 127, endPoint x: 349, endPoint y: 131, distance: 3.7
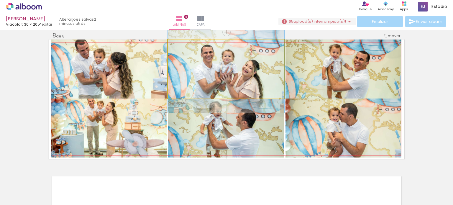
drag, startPoint x: 213, startPoint y: 62, endPoint x: 215, endPoint y: 65, distance: 3.1
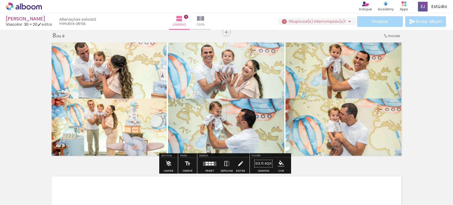
click at [240, 69] on quentale-photo at bounding box center [226, 69] width 117 height 59
click at [0, 0] on slot "P&B" at bounding box center [0, 0] width 0 height 0
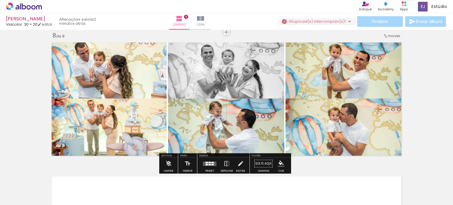
click at [259, 125] on quentale-photo at bounding box center [226, 128] width 117 height 59
click at [216, 49] on paper-button "P&B" at bounding box center [216, 45] width 9 height 9
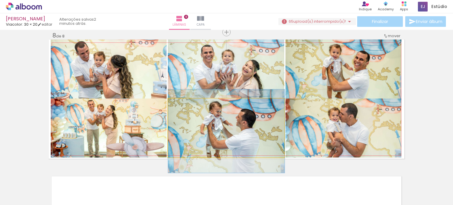
click at [236, 124] on quentale-photo at bounding box center [226, 128] width 117 height 59
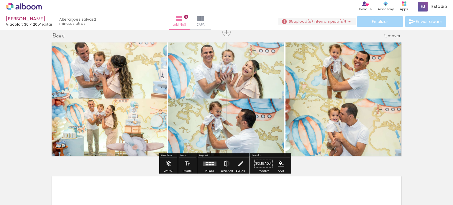
click at [0, 0] on slot "P&B" at bounding box center [0, 0] width 0 height 0
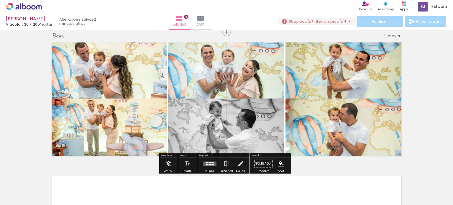
click at [252, 65] on quentale-photo at bounding box center [226, 69] width 117 height 59
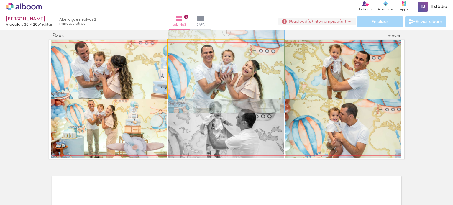
click at [199, 63] on quentale-photo at bounding box center [226, 69] width 117 height 59
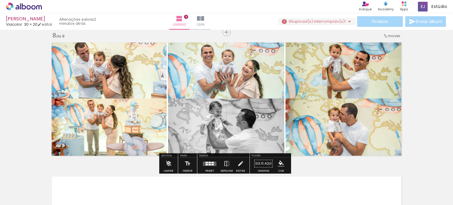
click at [0, 0] on slot "P&B" at bounding box center [0, 0] width 0 height 0
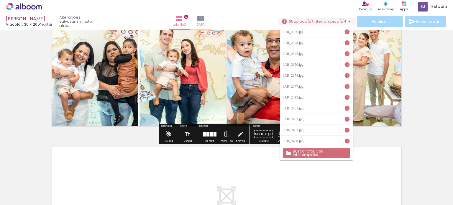
scroll to position [0, 1319]
click at [303, 148] on div "Buscar arquivos interrompidos" at bounding box center [316, 153] width 73 height 14
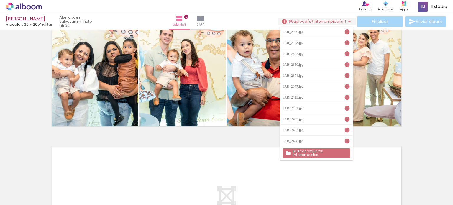
click at [0, 0] on slot "Buscar arquivos interrompidos" at bounding box center [0, 0] width 0 height 0
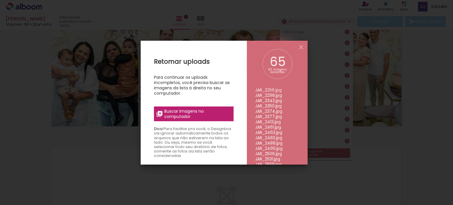
click at [190, 118] on span "Buscar imagens no computador" at bounding box center [197, 114] width 66 height 11
click at [0, 0] on input "file" at bounding box center [0, 0] width 0 height 0
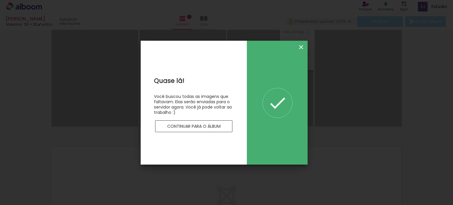
click at [301, 46] on iron-icon at bounding box center [301, 47] width 7 height 7
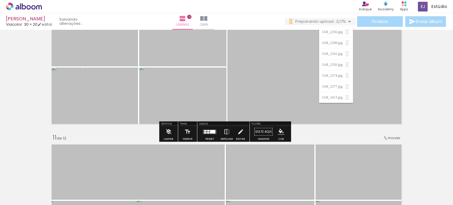
scroll to position [1156, 0]
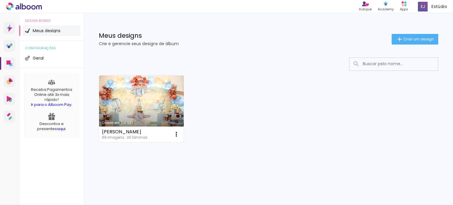
click at [150, 135] on div "[PERSON_NAME] 66 imagens ∙ 20 lâminas Abrir Fazer uma cópia Excluir" at bounding box center [141, 135] width 85 height 16
click at [154, 105] on link "Criado em [DATE]" at bounding box center [141, 109] width 85 height 67
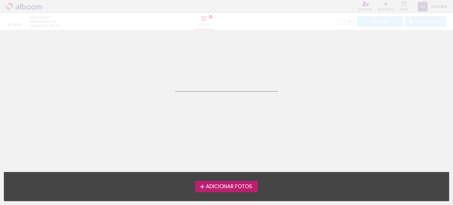
click at [154, 105] on neon-animated-pages "Confirmar Cancelar" at bounding box center [226, 117] width 453 height 175
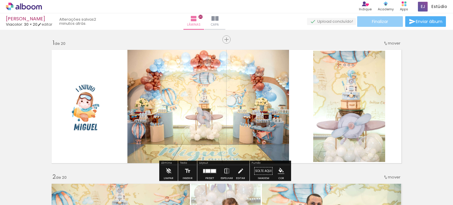
click at [375, 19] on span "Finalizar" at bounding box center [380, 21] width 16 height 4
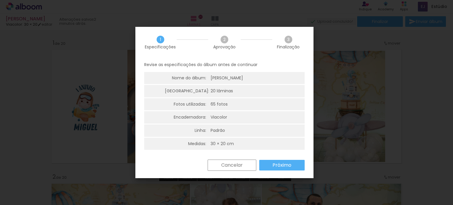
click at [0, 0] on slot "Próximo" at bounding box center [0, 0] width 0 height 0
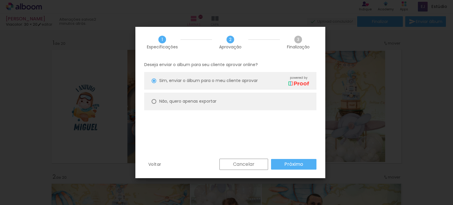
click at [0, 0] on slot "Próximo" at bounding box center [0, 0] width 0 height 0
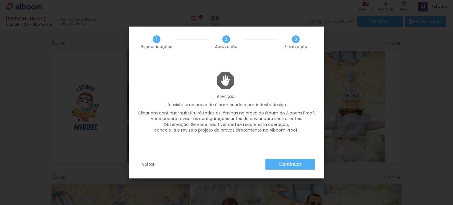
click at [0, 0] on slot "Continuar" at bounding box center [0, 0] width 0 height 0
